Goal: Information Seeking & Learning: Learn about a topic

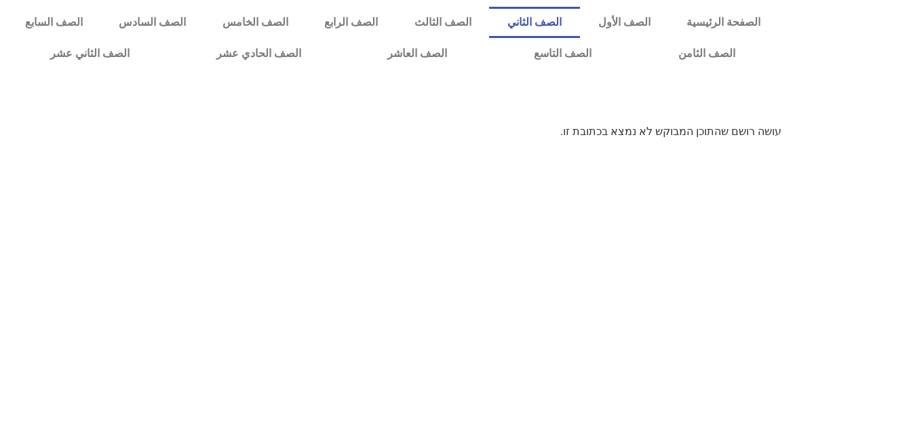
click at [580, 16] on link "الصف الثاني" at bounding box center [534, 22] width 90 height 31
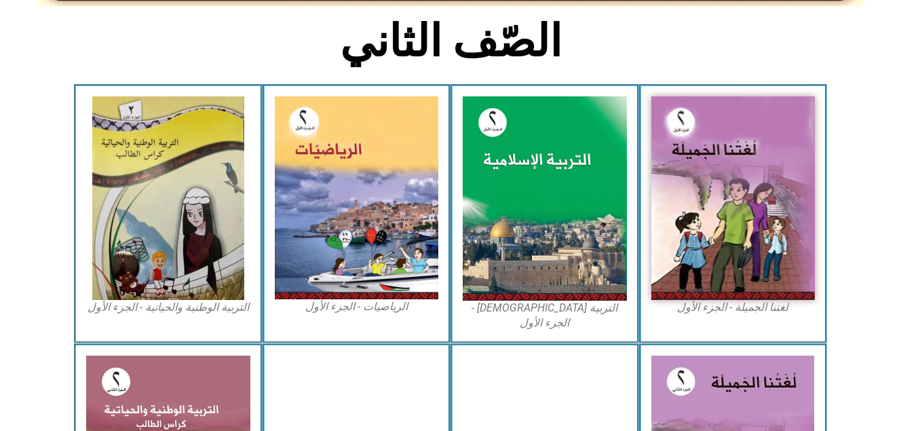
scroll to position [341, 0]
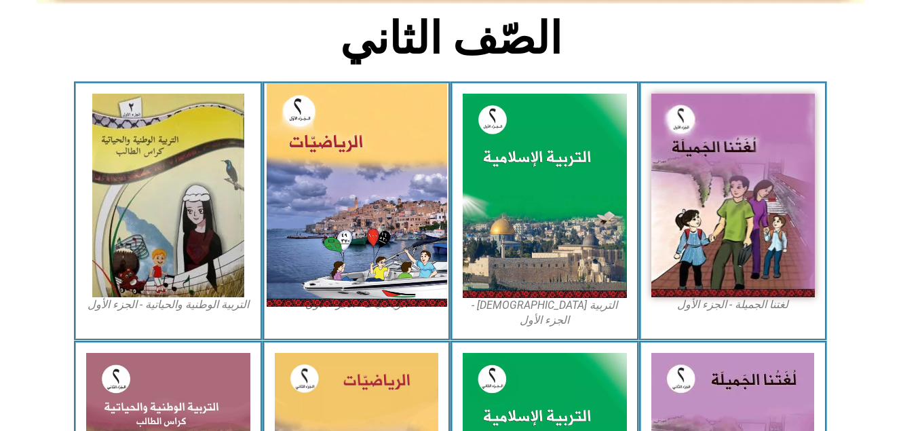
click at [340, 153] on img at bounding box center [356, 194] width 181 height 223
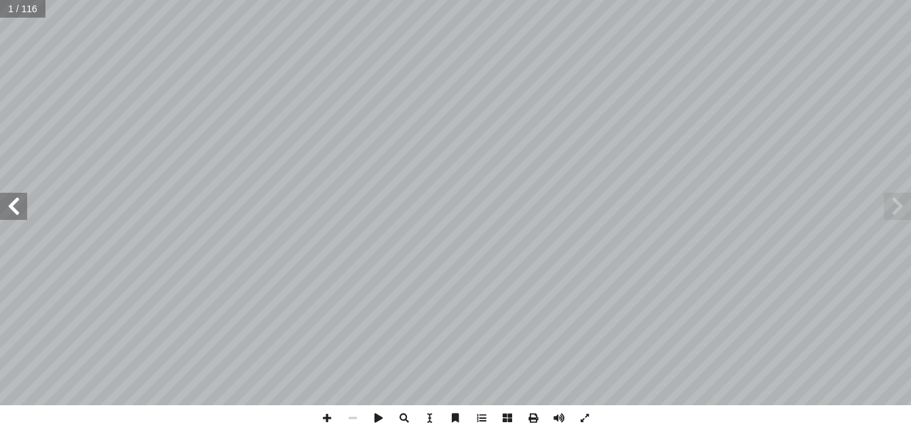
click at [12, 206] on span at bounding box center [13, 206] width 27 height 27
click at [326, 411] on span at bounding box center [327, 418] width 26 height 26
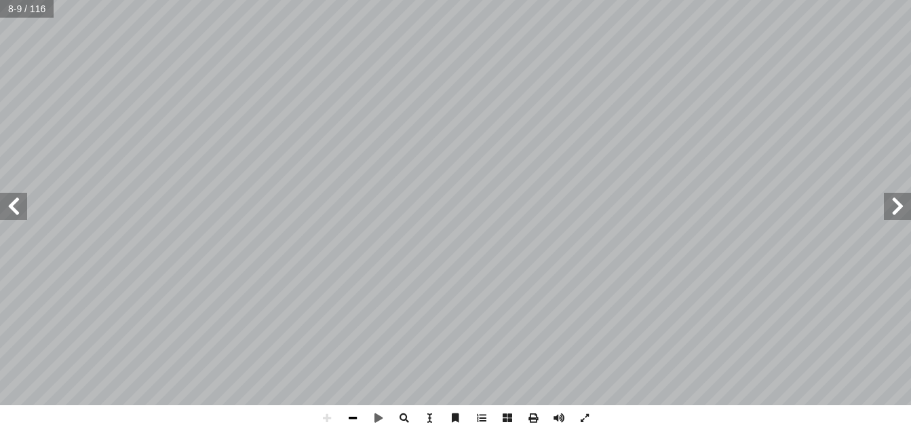
click at [345, 415] on span at bounding box center [353, 418] width 26 height 26
